Goal: Information Seeking & Learning: Understand process/instructions

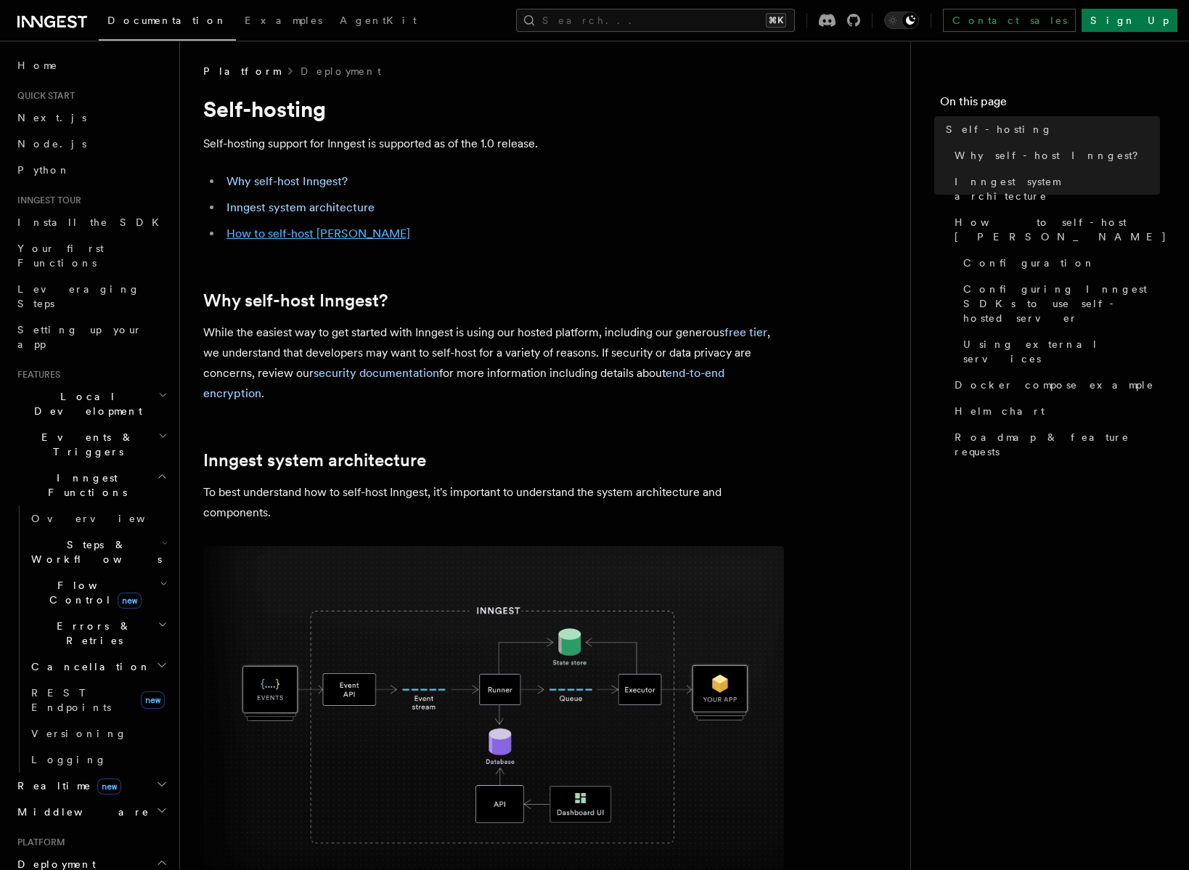
click at [330, 232] on link "How to self-host [PERSON_NAME]" at bounding box center [318, 233] width 184 height 14
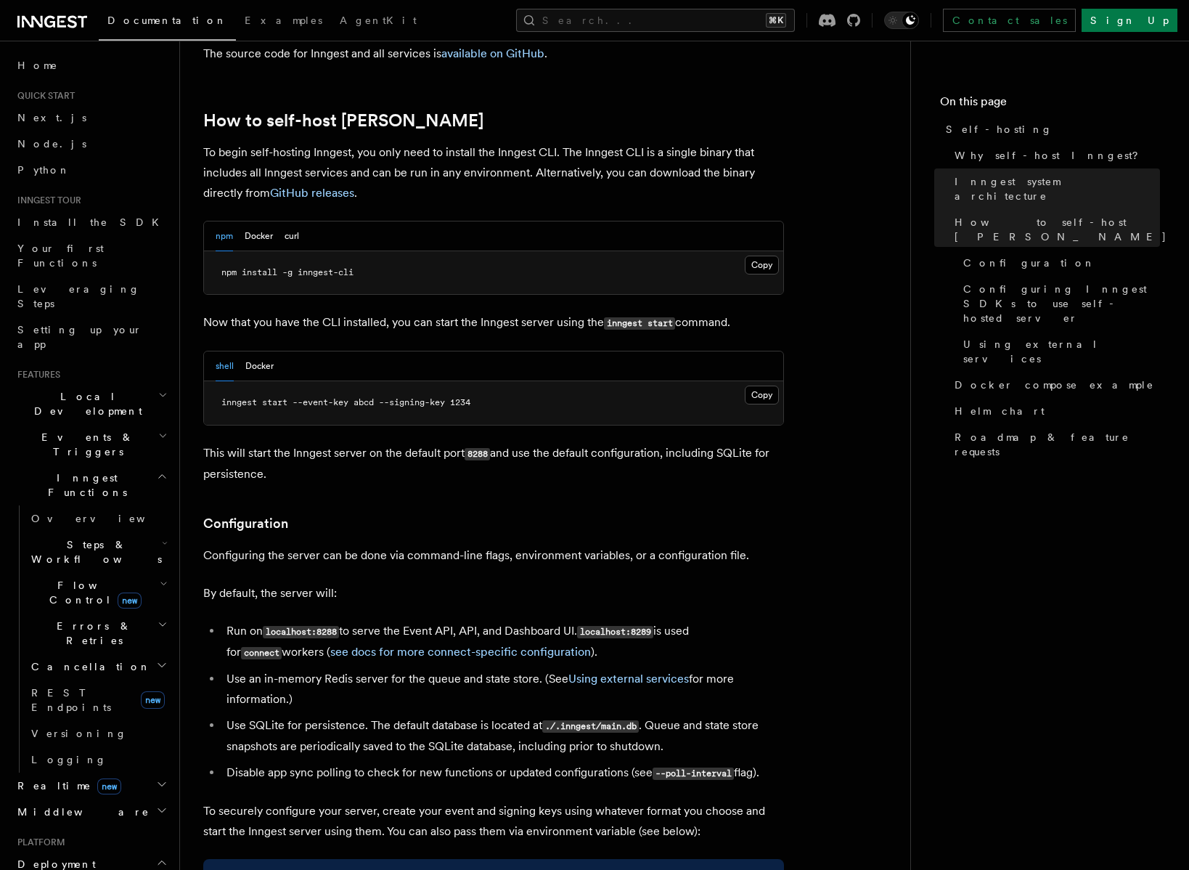
scroll to position [1412, 0]
drag, startPoint x: 277, startPoint y: 235, endPoint x: 337, endPoint y: 235, distance: 60.3
click at [337, 267] on span "npm install -g inngest-cli" at bounding box center [287, 272] width 132 height 10
drag, startPoint x: 274, startPoint y: 364, endPoint x: 359, endPoint y: 364, distance: 85.7
click at [359, 397] on span "inngest start --event-key abcd --signing-key 1234" at bounding box center [345, 402] width 249 height 10
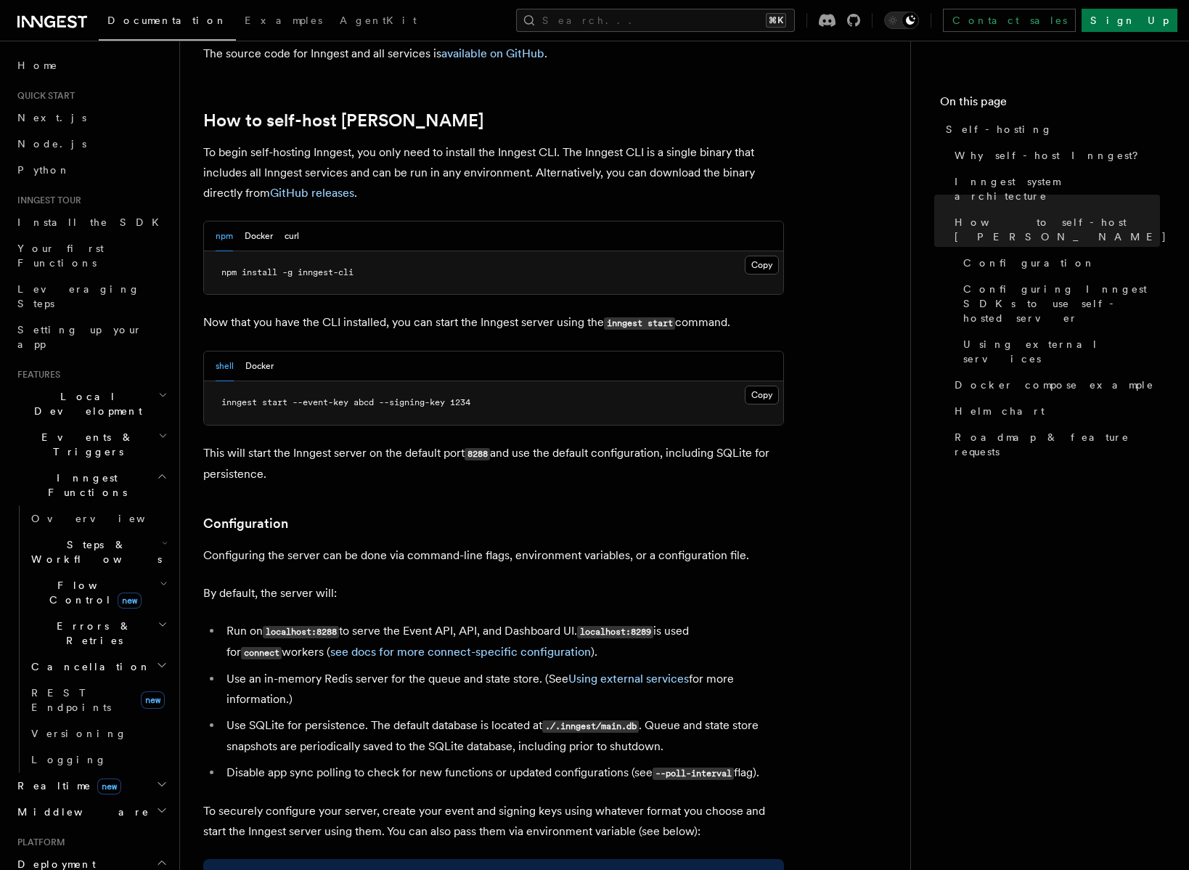
click at [356, 381] on pre "inngest start --event-key abcd --signing-key 1234" at bounding box center [493, 403] width 579 height 44
drag, startPoint x: 375, startPoint y: 366, endPoint x: 518, endPoint y: 366, distance: 143.7
click at [518, 381] on pre "inngest start --event-key abcd --signing-key 1234" at bounding box center [493, 403] width 579 height 44
drag, startPoint x: 531, startPoint y: 398, endPoint x: 415, endPoint y: 422, distance: 118.6
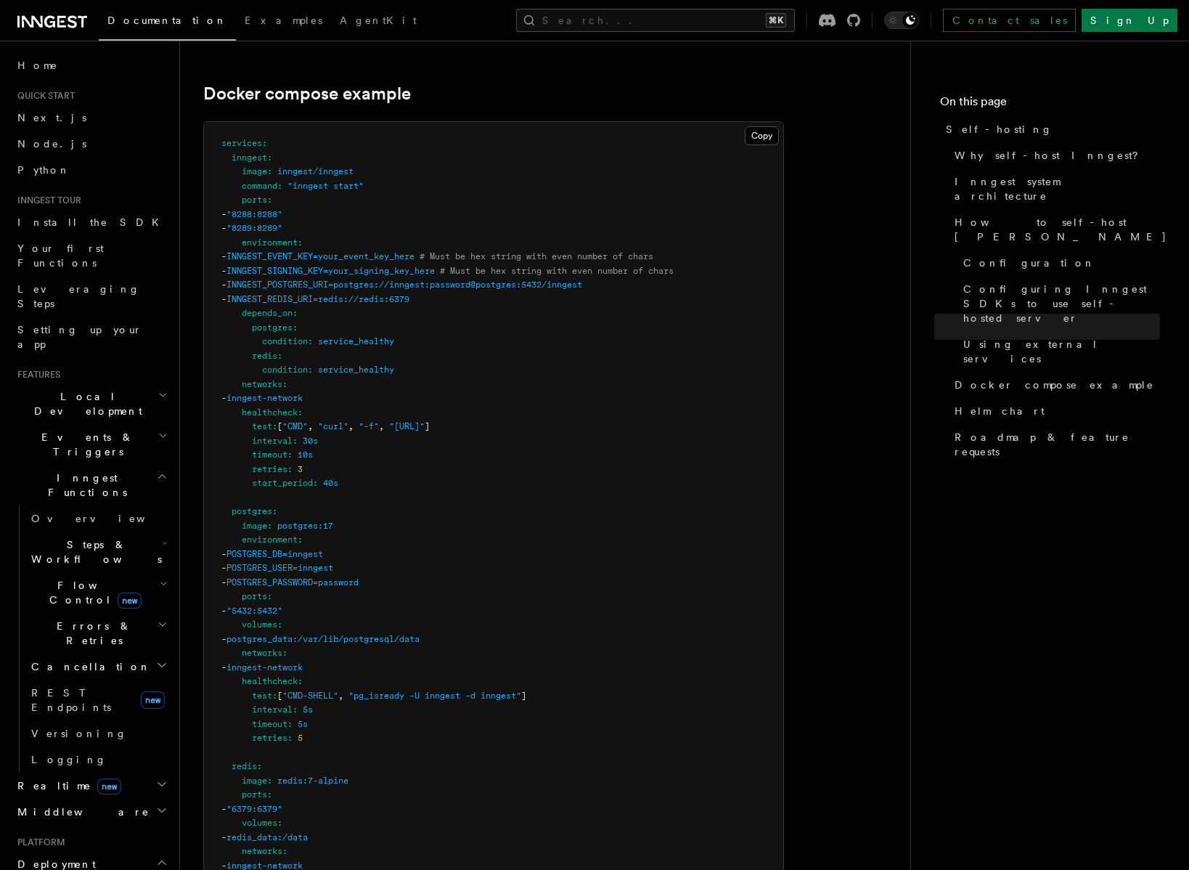
scroll to position [3880, 0]
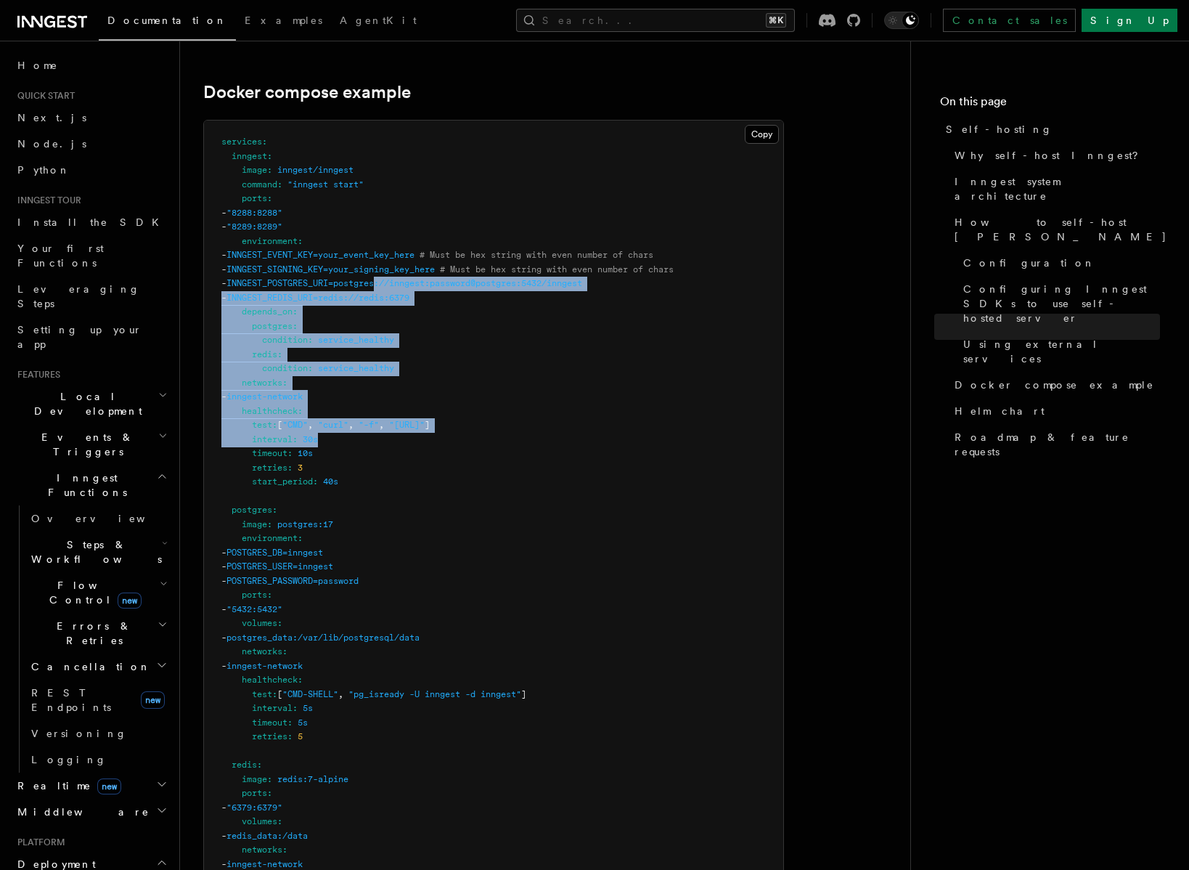
drag, startPoint x: 415, startPoint y: 422, endPoint x: 415, endPoint y: 252, distance: 169.9
click at [415, 252] on pre "services : inngest : image : inngest/inngest command : "inngest start" ports : …" at bounding box center [493, 602] width 579 height 963
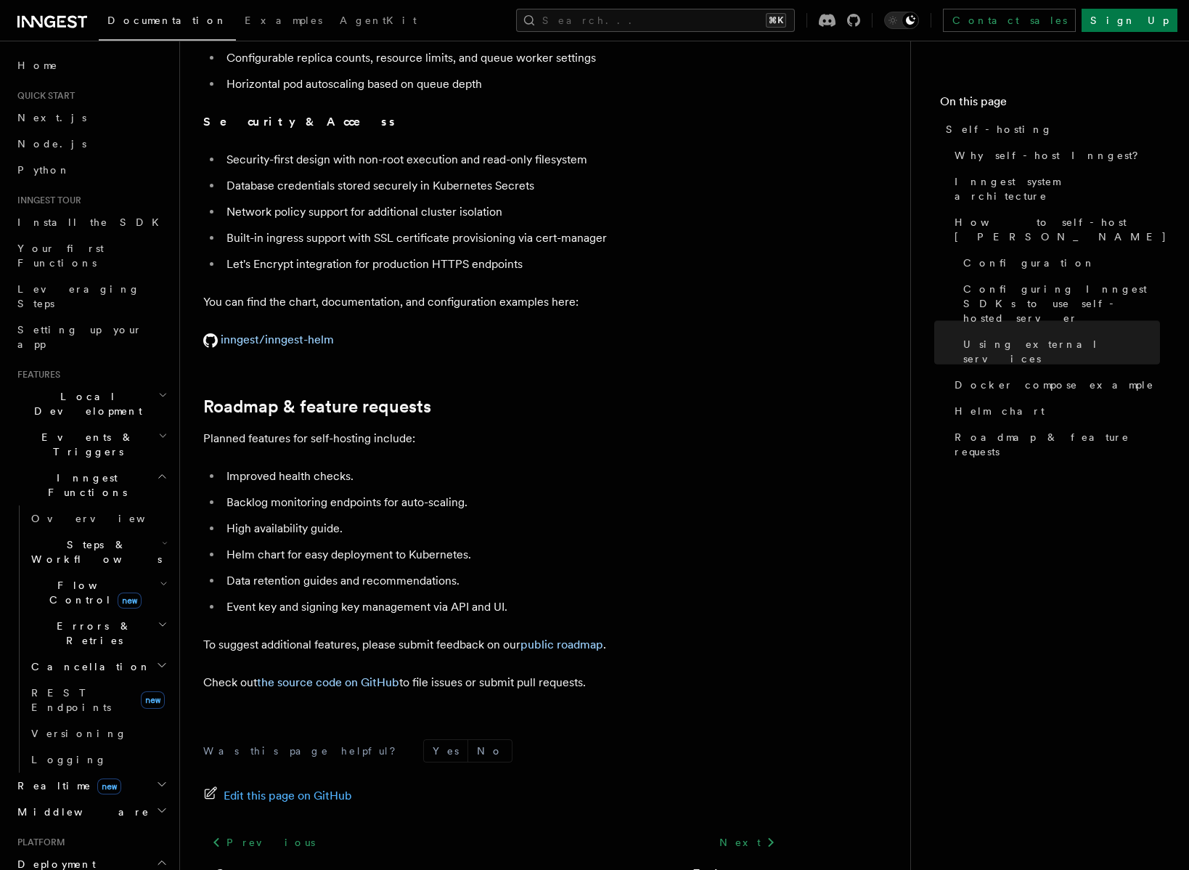
scroll to position [5369, 0]
